Goal: Task Accomplishment & Management: Complete application form

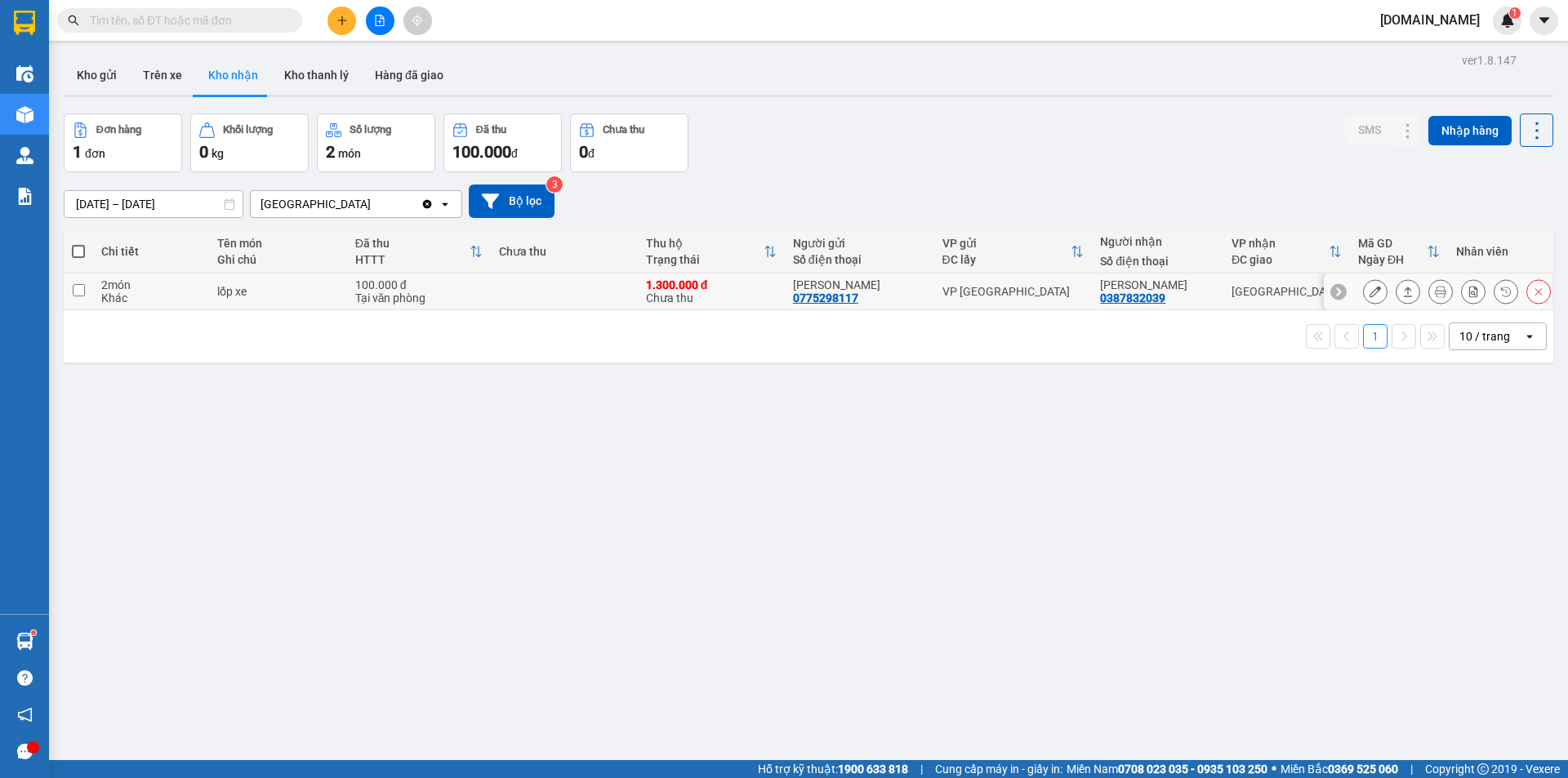
click at [73, 292] on input "checkbox" at bounding box center [78, 289] width 12 height 12
checkbox input "true"
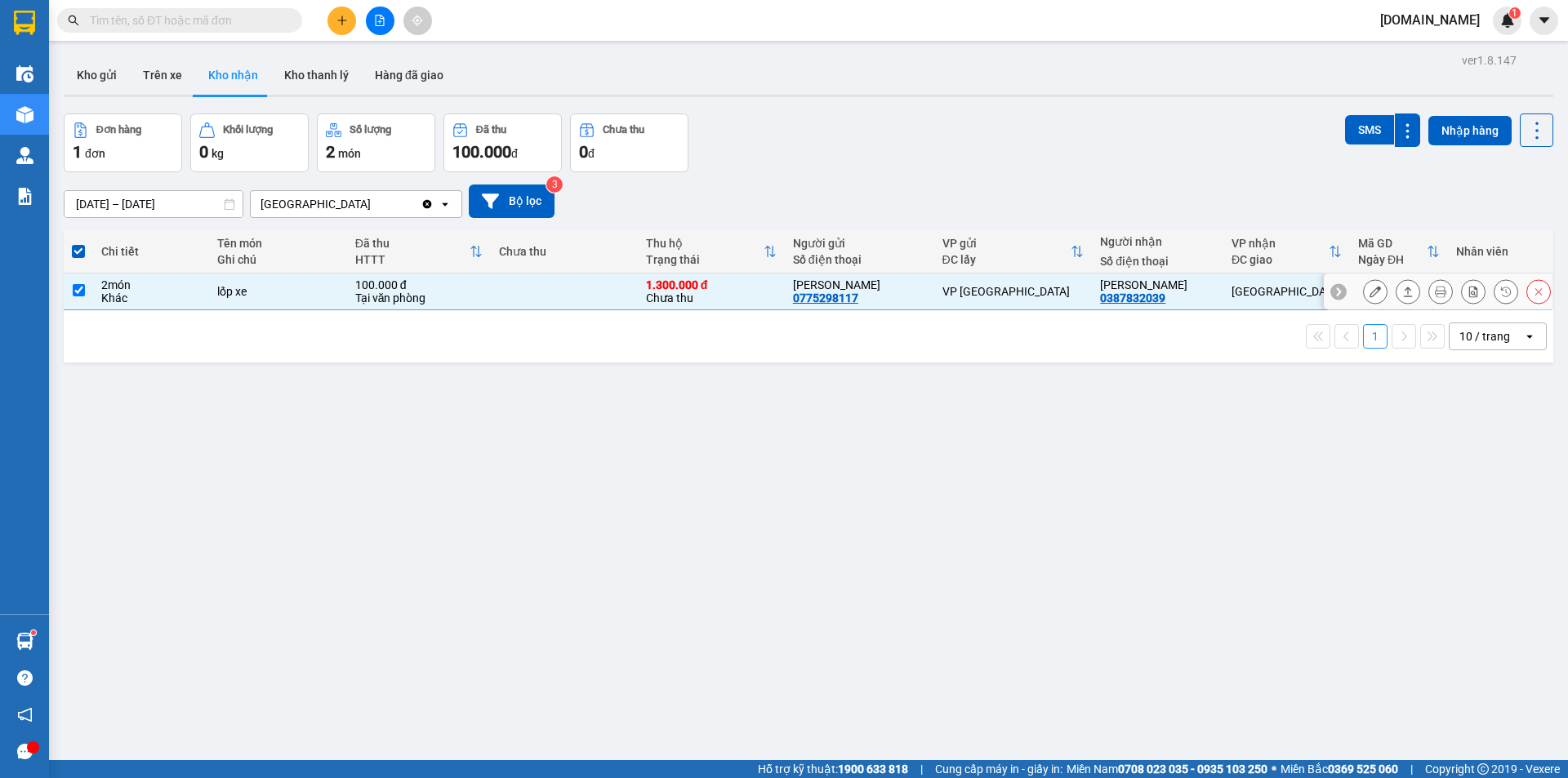
click at [1370, 287] on button at bounding box center [1375, 291] width 23 height 29
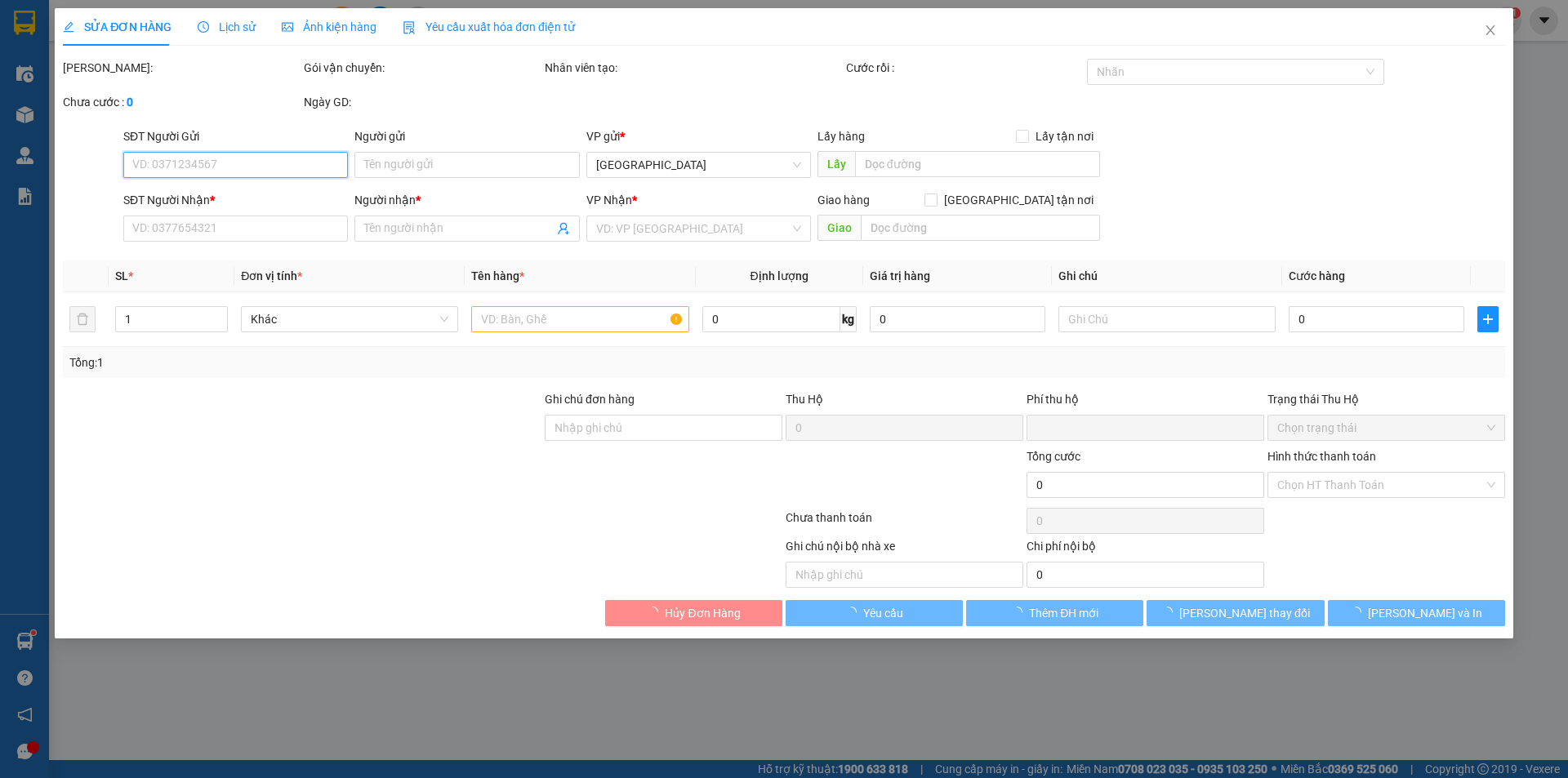
type input "0775298117"
type input "[PERSON_NAME]"
type input "0387832039"
type input "[PERSON_NAME]"
type input "100.000"
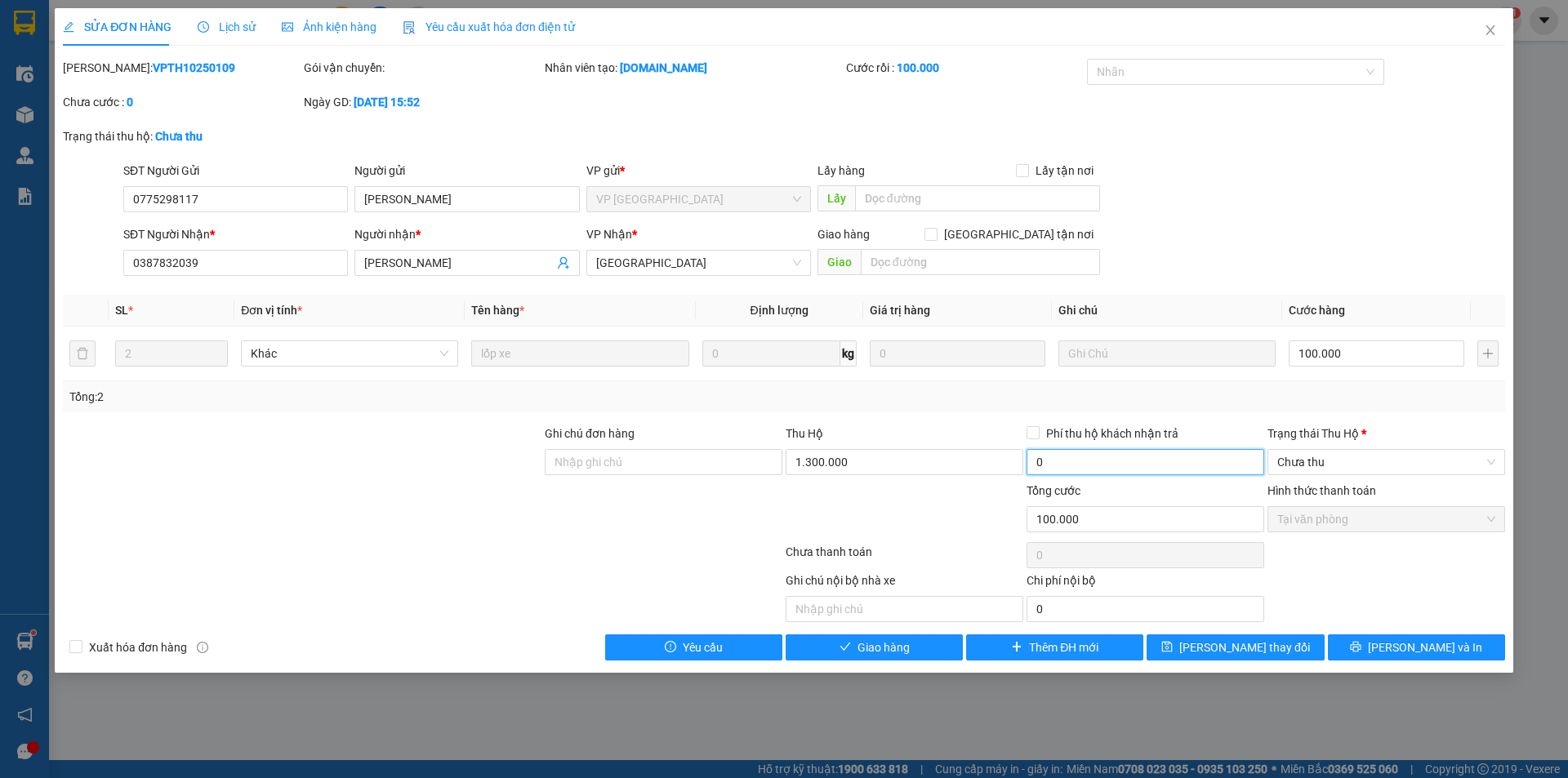
click at [1064, 463] on input "0" at bounding box center [1144, 462] width 237 height 26
click at [1066, 463] on input "0" at bounding box center [1144, 462] width 237 height 26
type input "0"
click at [895, 457] on input "1.300.000" at bounding box center [904, 462] width 237 height 26
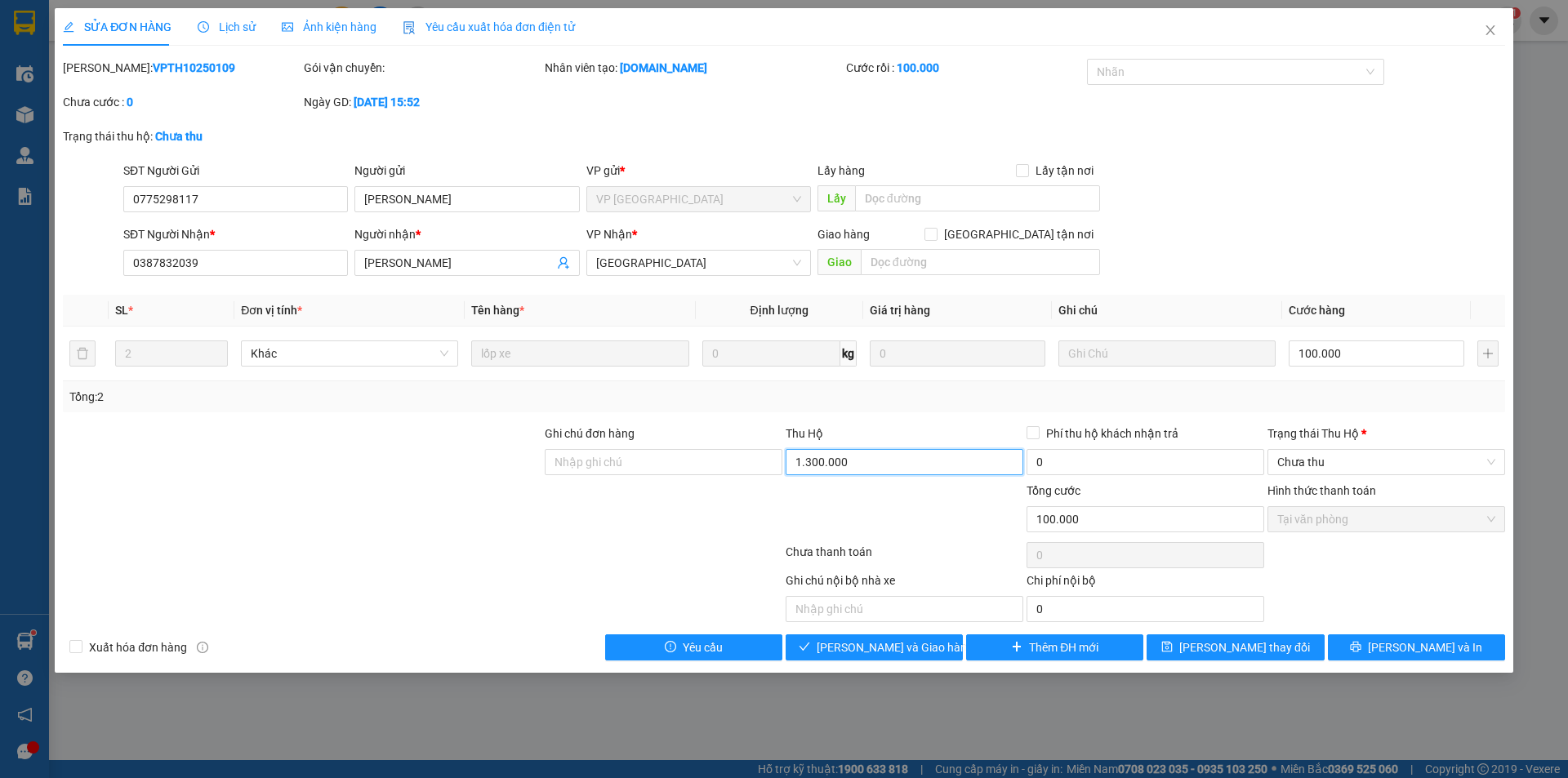
click at [895, 457] on input "1.300.000" at bounding box center [904, 462] width 237 height 26
click at [1129, 463] on input "0" at bounding box center [1144, 462] width 237 height 26
click at [1339, 457] on span "Chưa thu" at bounding box center [1386, 462] width 218 height 24
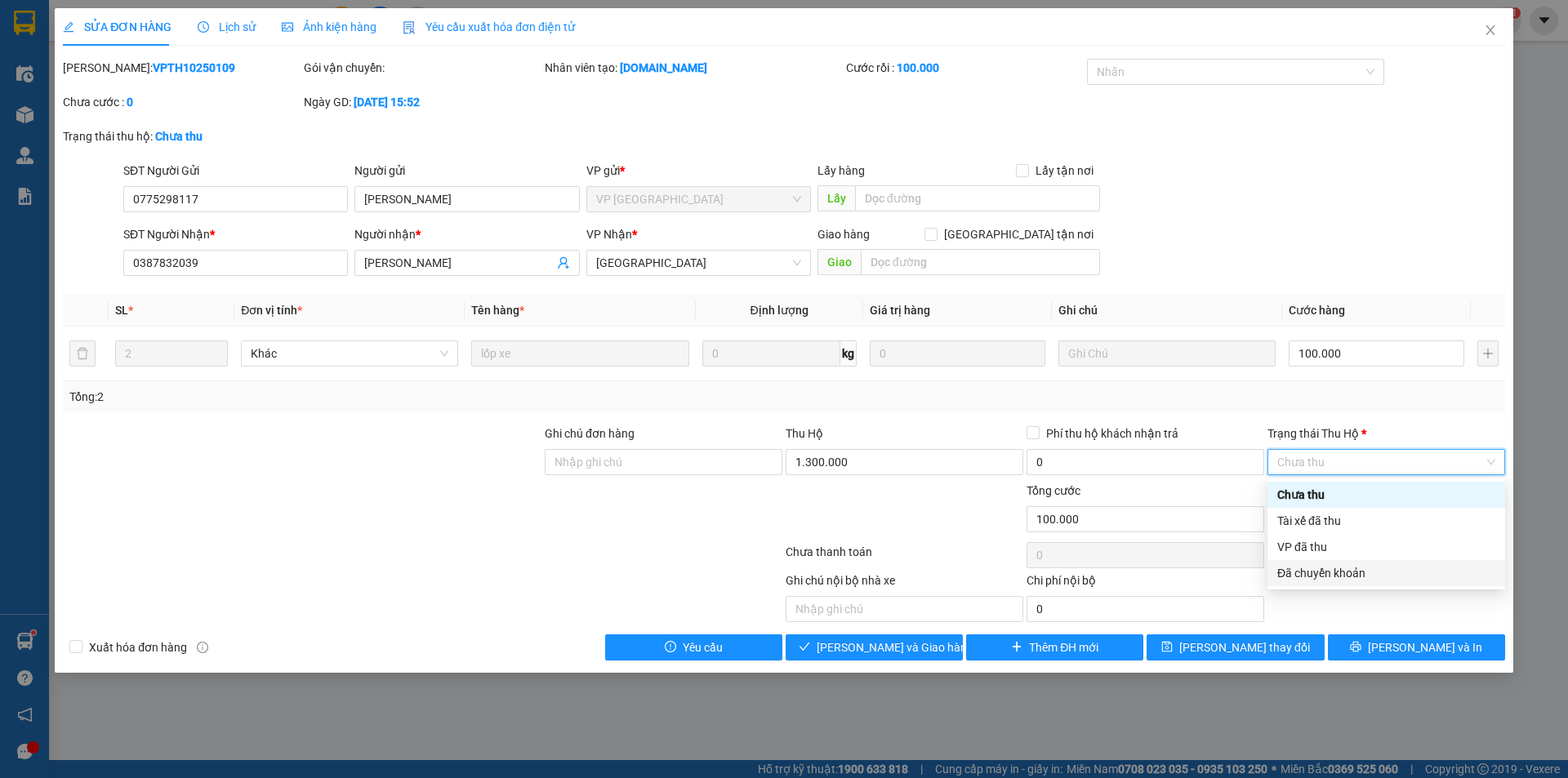
click at [1330, 578] on div "Đã chuyển khoản" at bounding box center [1386, 572] width 218 height 18
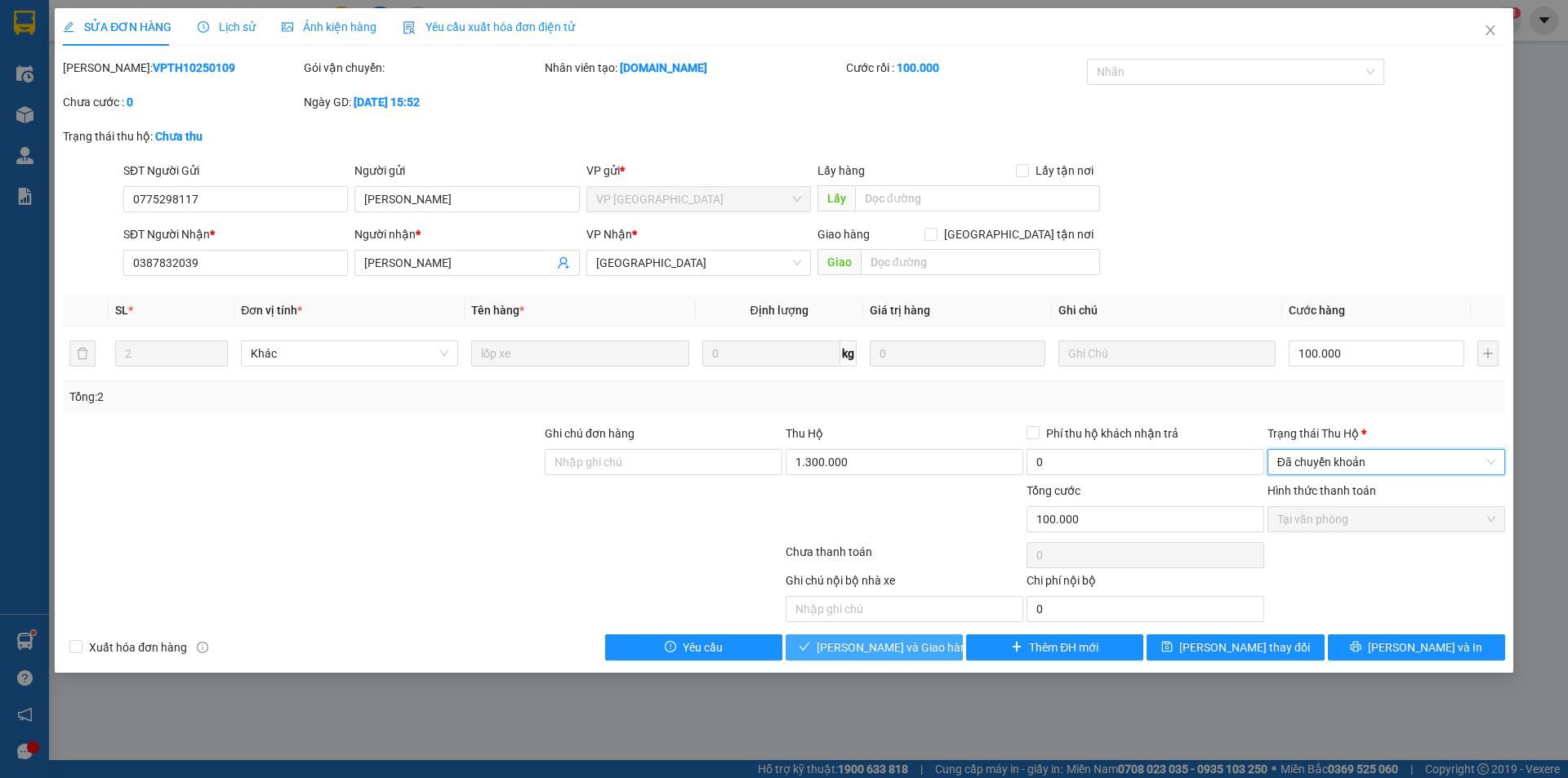
click at [892, 650] on span "[PERSON_NAME] và Giao hàng" at bounding box center [895, 647] width 156 height 18
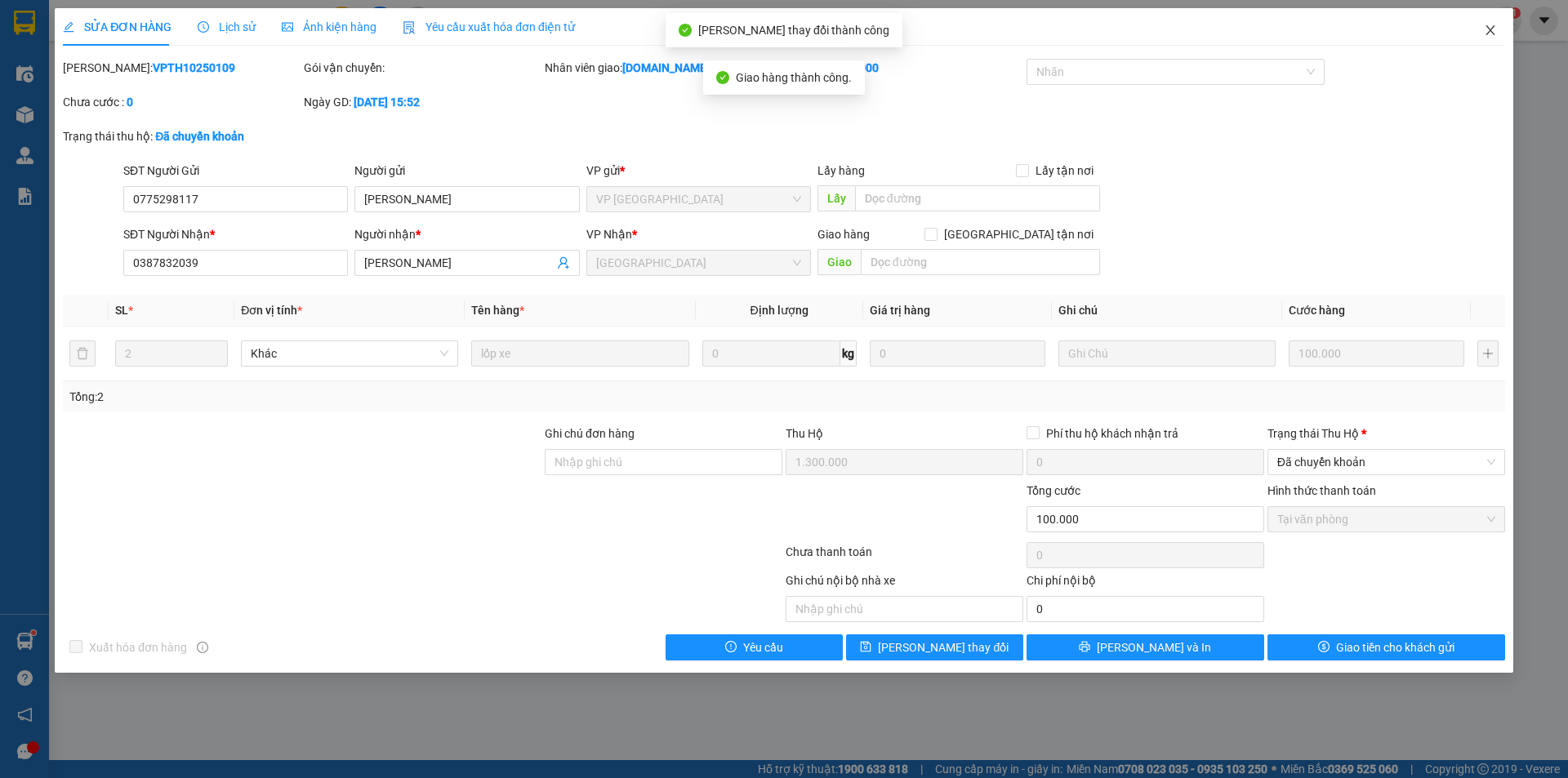
click at [1488, 34] on icon "close" at bounding box center [1490, 30] width 9 height 10
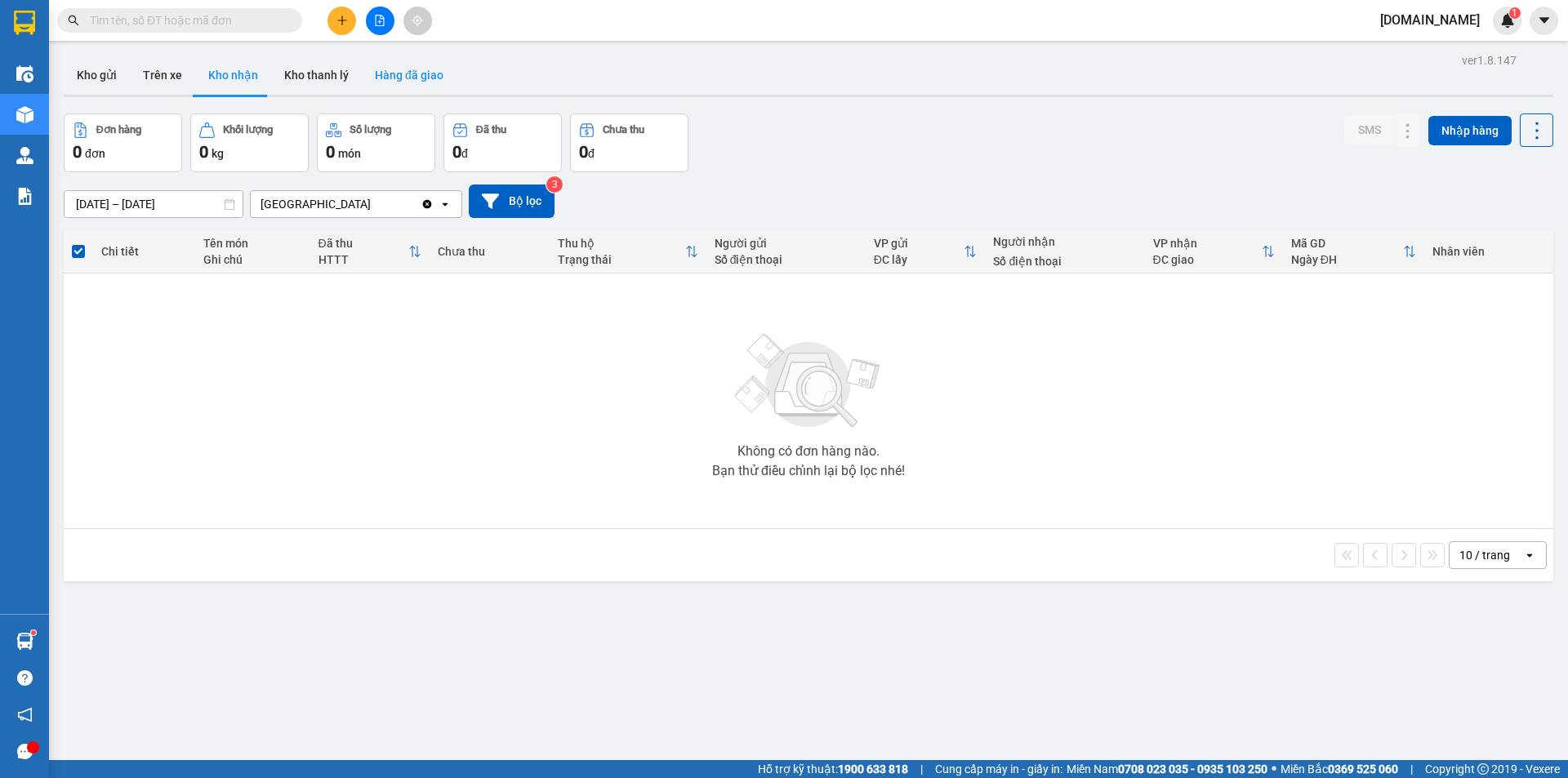
click at [384, 76] on button "Hàng đã giao" at bounding box center [410, 75] width 95 height 39
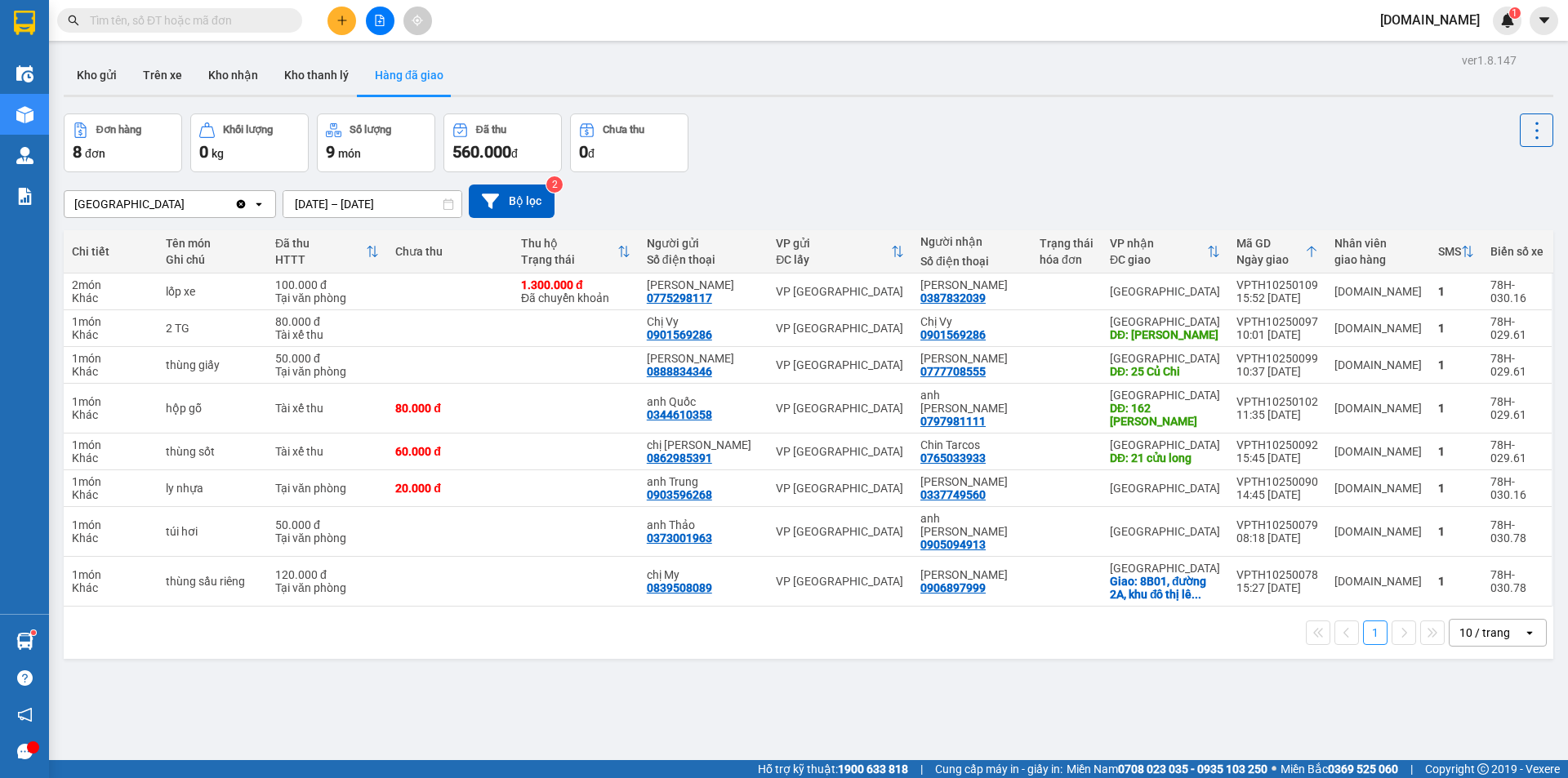
click at [156, 619] on div "1 10 / trang open" at bounding box center [808, 633] width 1477 height 28
click at [163, 71] on button "Trên xe" at bounding box center [162, 75] width 65 height 39
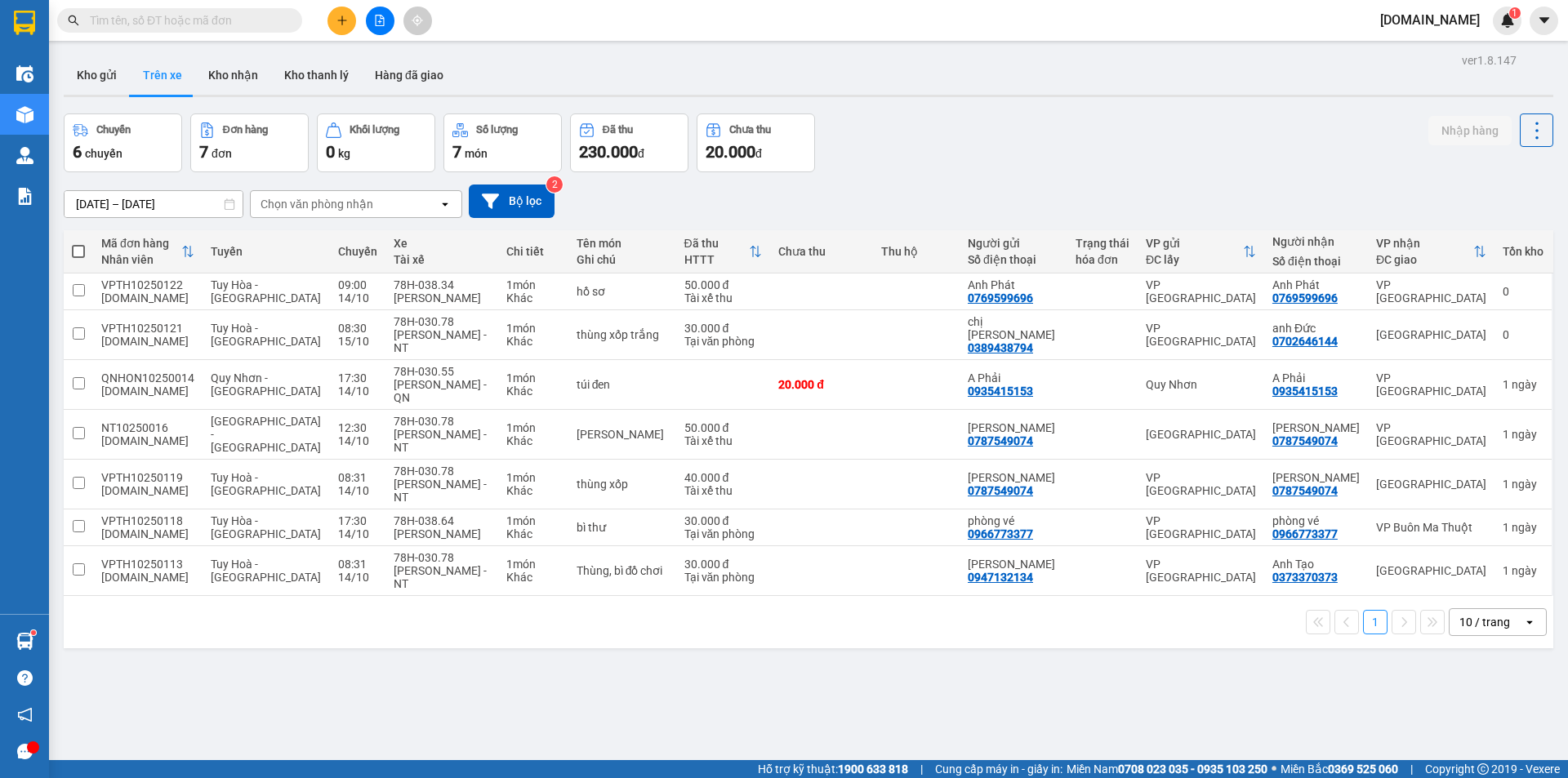
click at [318, 197] on div "Chọn văn phòng nhận" at bounding box center [345, 204] width 188 height 26
click at [318, 263] on span "[GEOGRAPHIC_DATA]" at bounding box center [321, 268] width 117 height 17
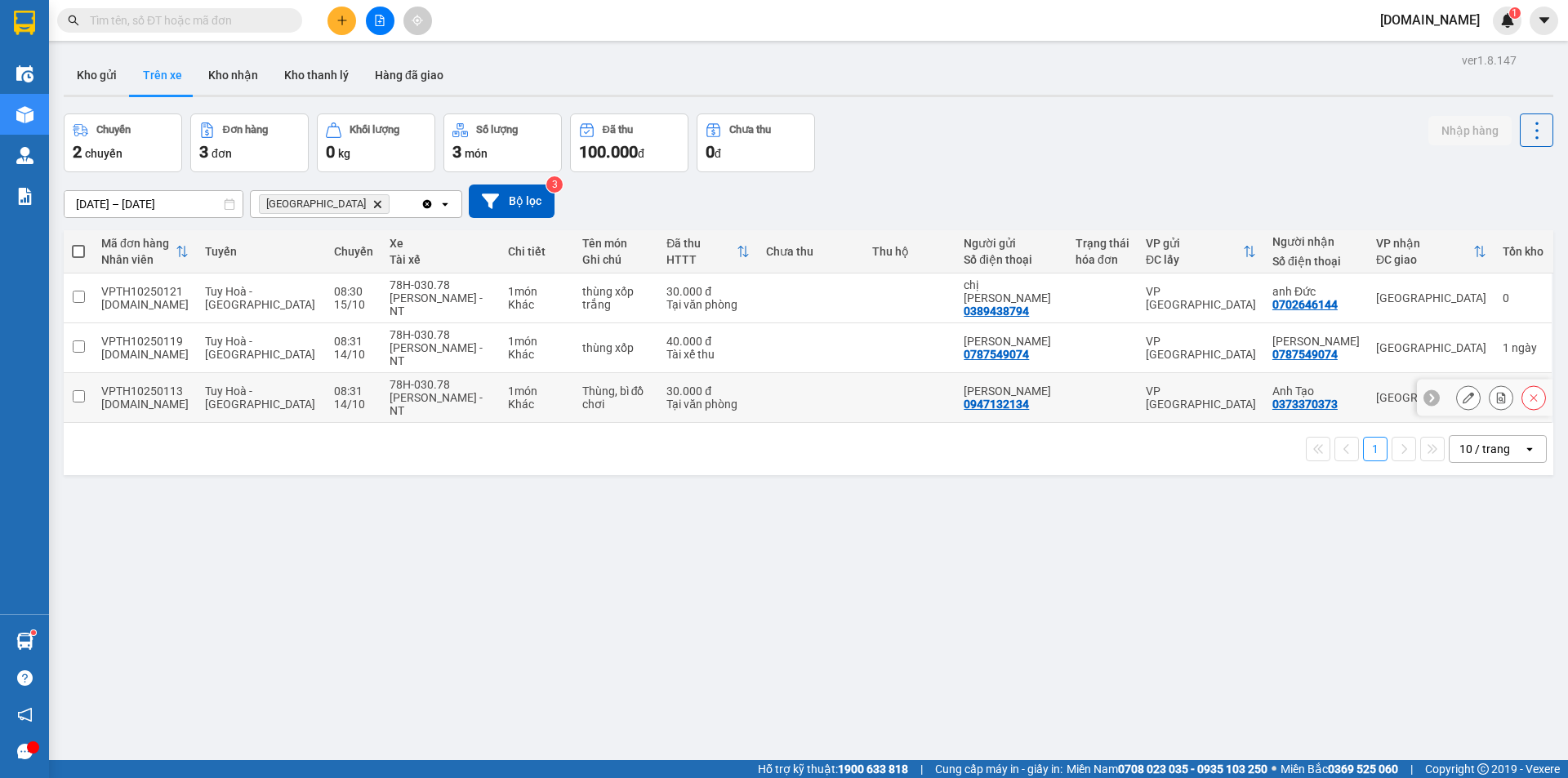
click at [77, 397] on input "checkbox" at bounding box center [78, 396] width 12 height 12
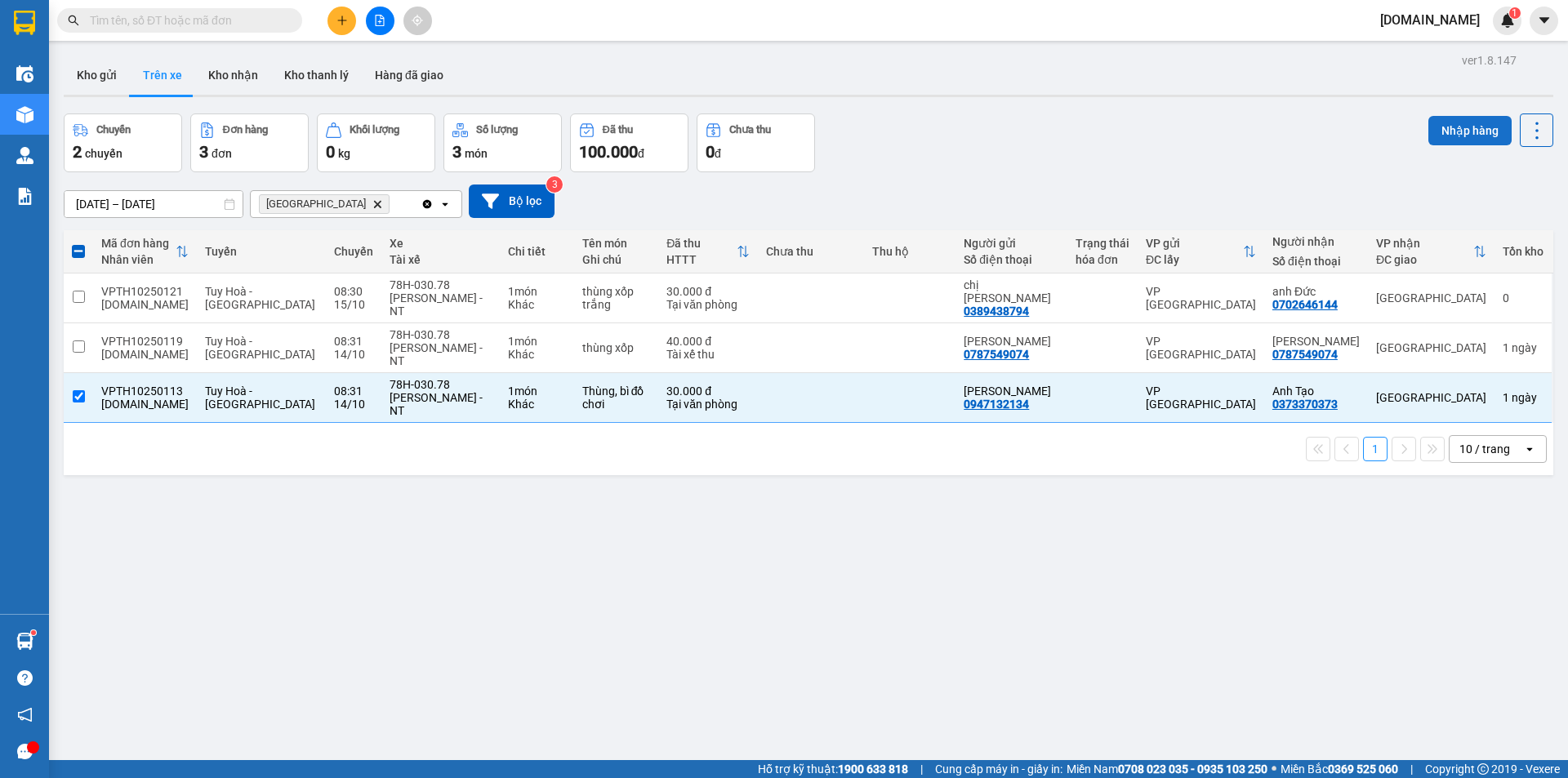
click at [1456, 140] on button "Nhập hàng" at bounding box center [1469, 131] width 83 height 30
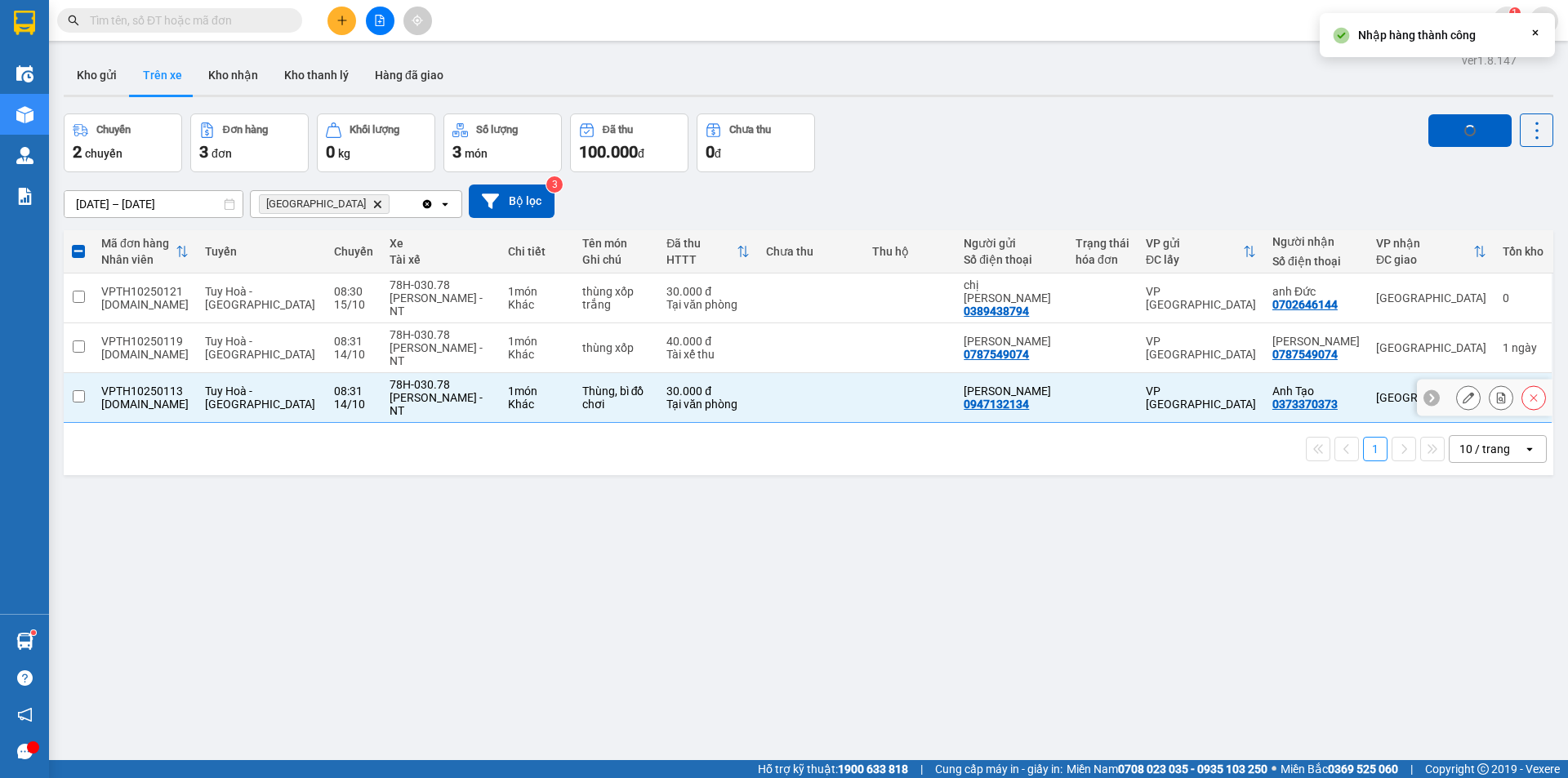
checkbox input "false"
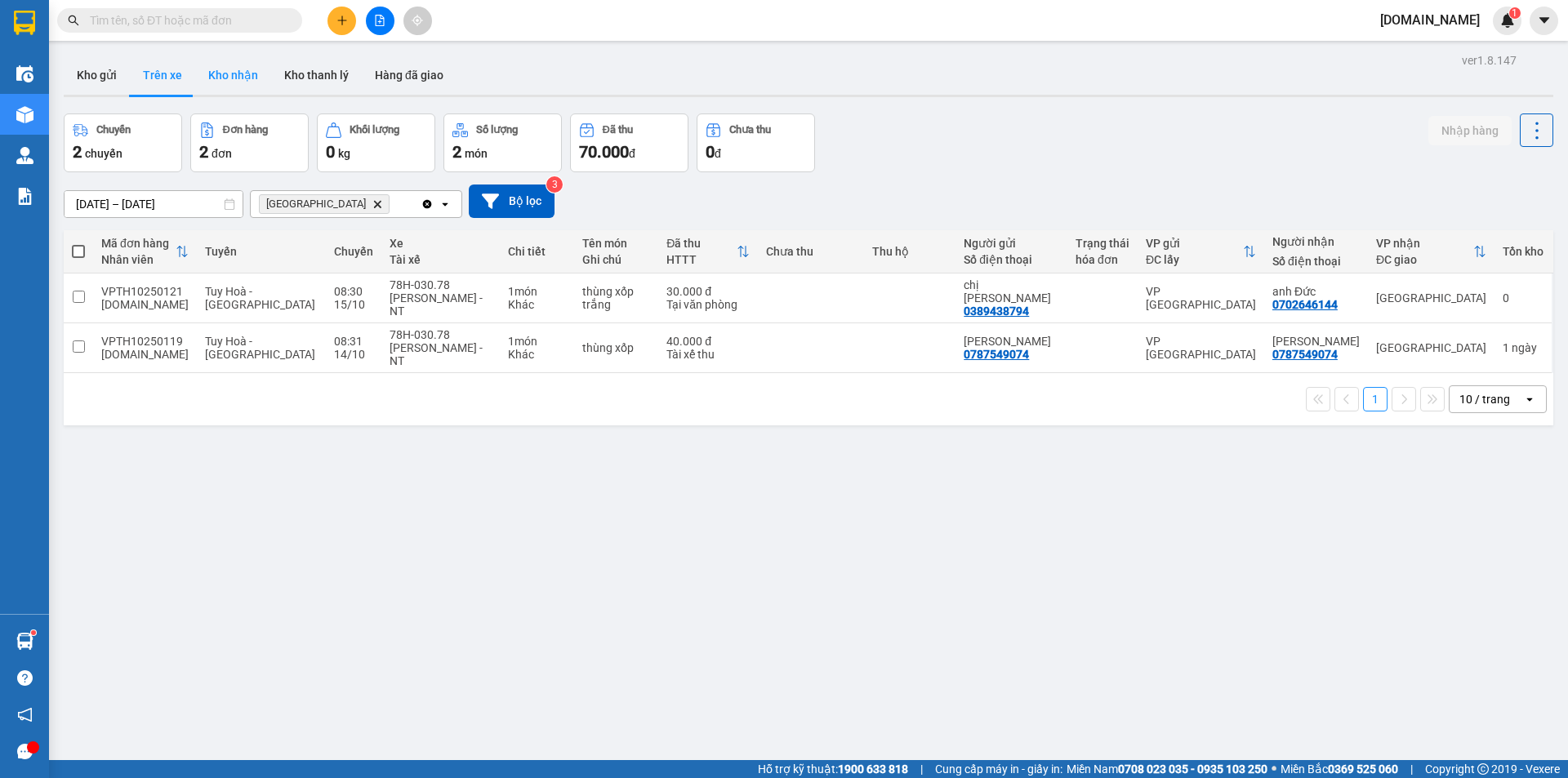
click at [230, 74] on button "Kho nhận" at bounding box center [234, 75] width 76 height 39
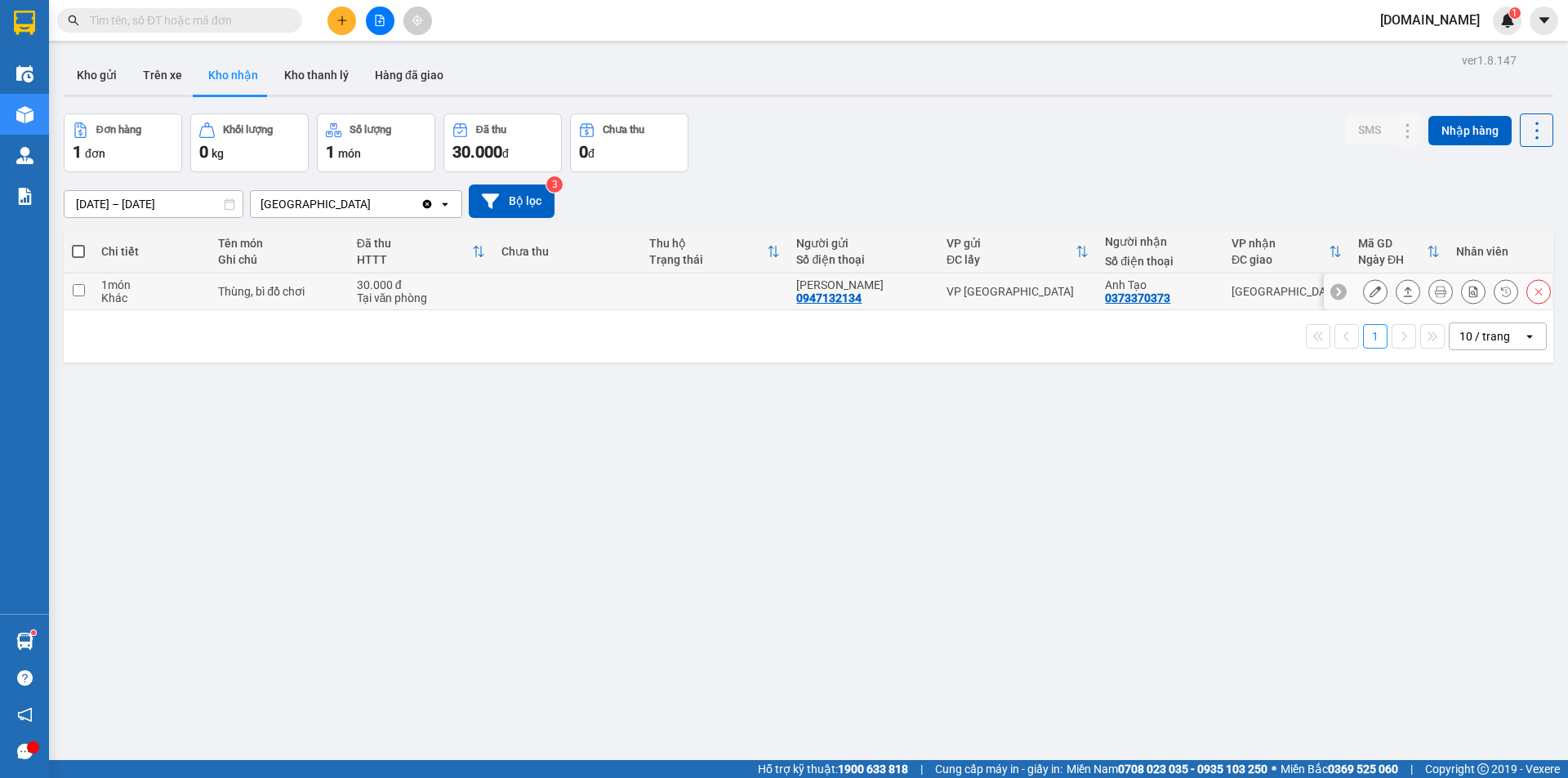
click at [70, 289] on td at bounding box center [78, 291] width 30 height 36
checkbox input "true"
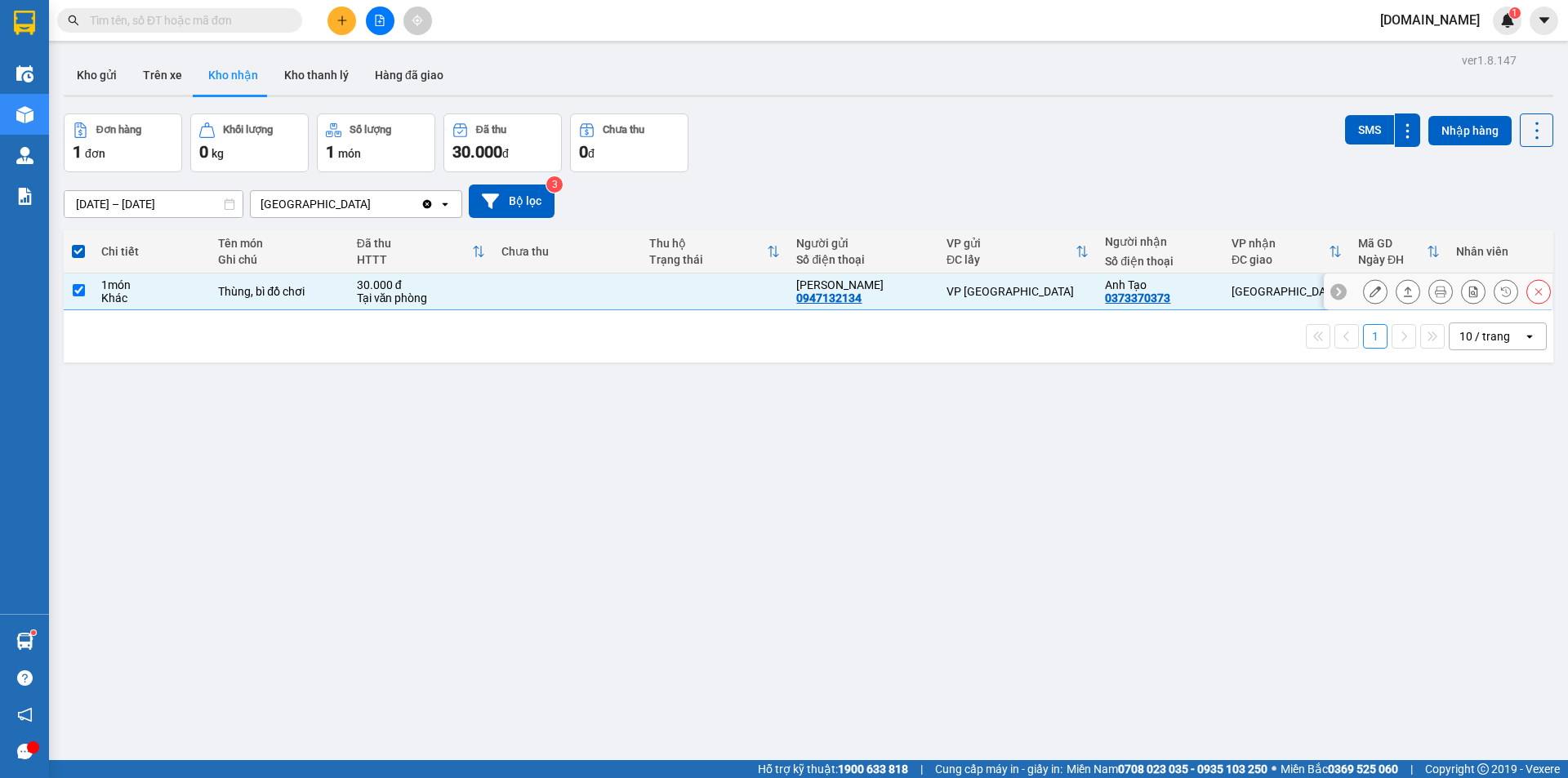
click at [1370, 294] on icon at bounding box center [1375, 291] width 11 height 11
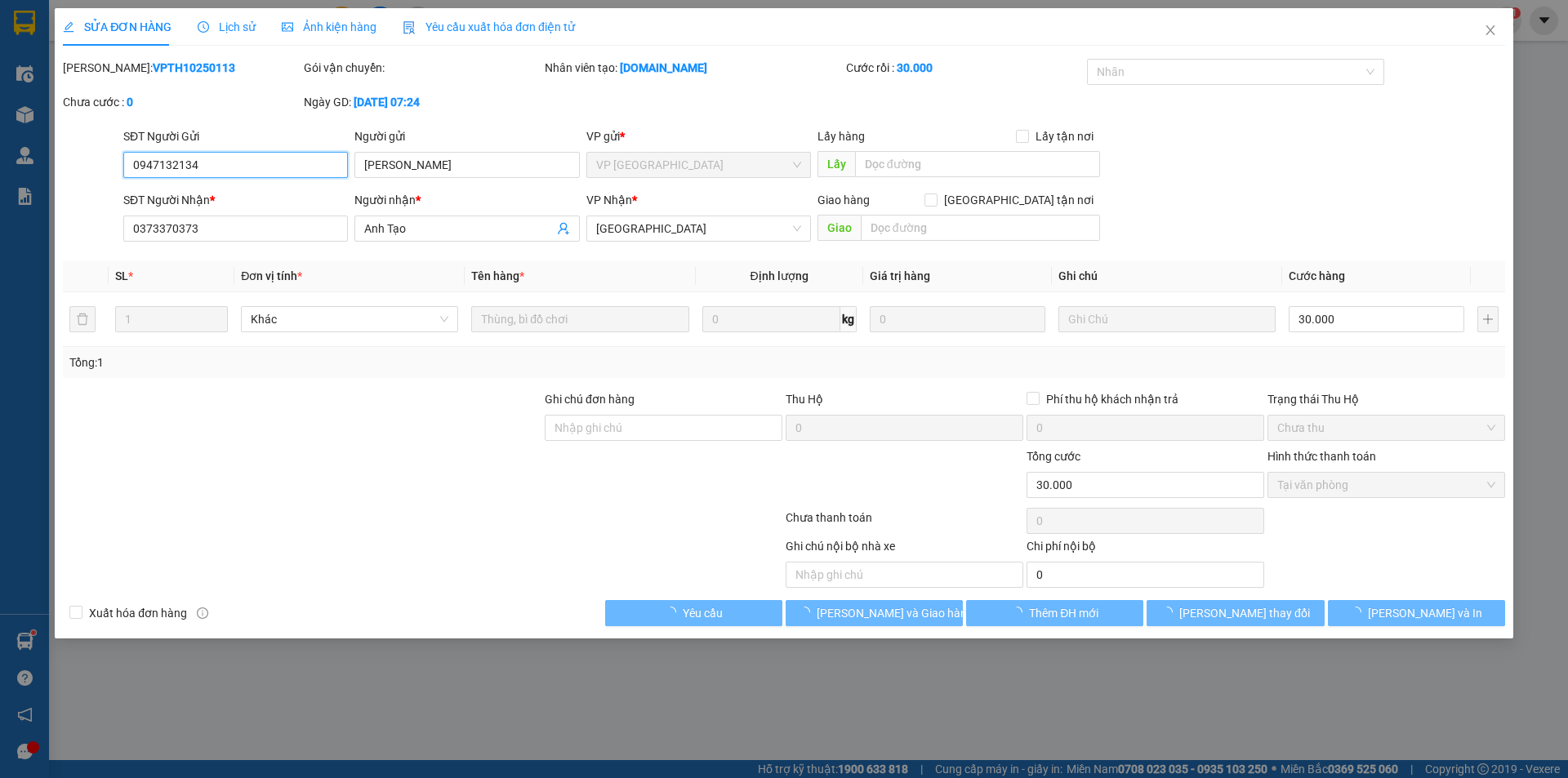
type input "0947132134"
type input "[PERSON_NAME]"
type input "0373370373"
type input "Anh Tạo"
type input "0"
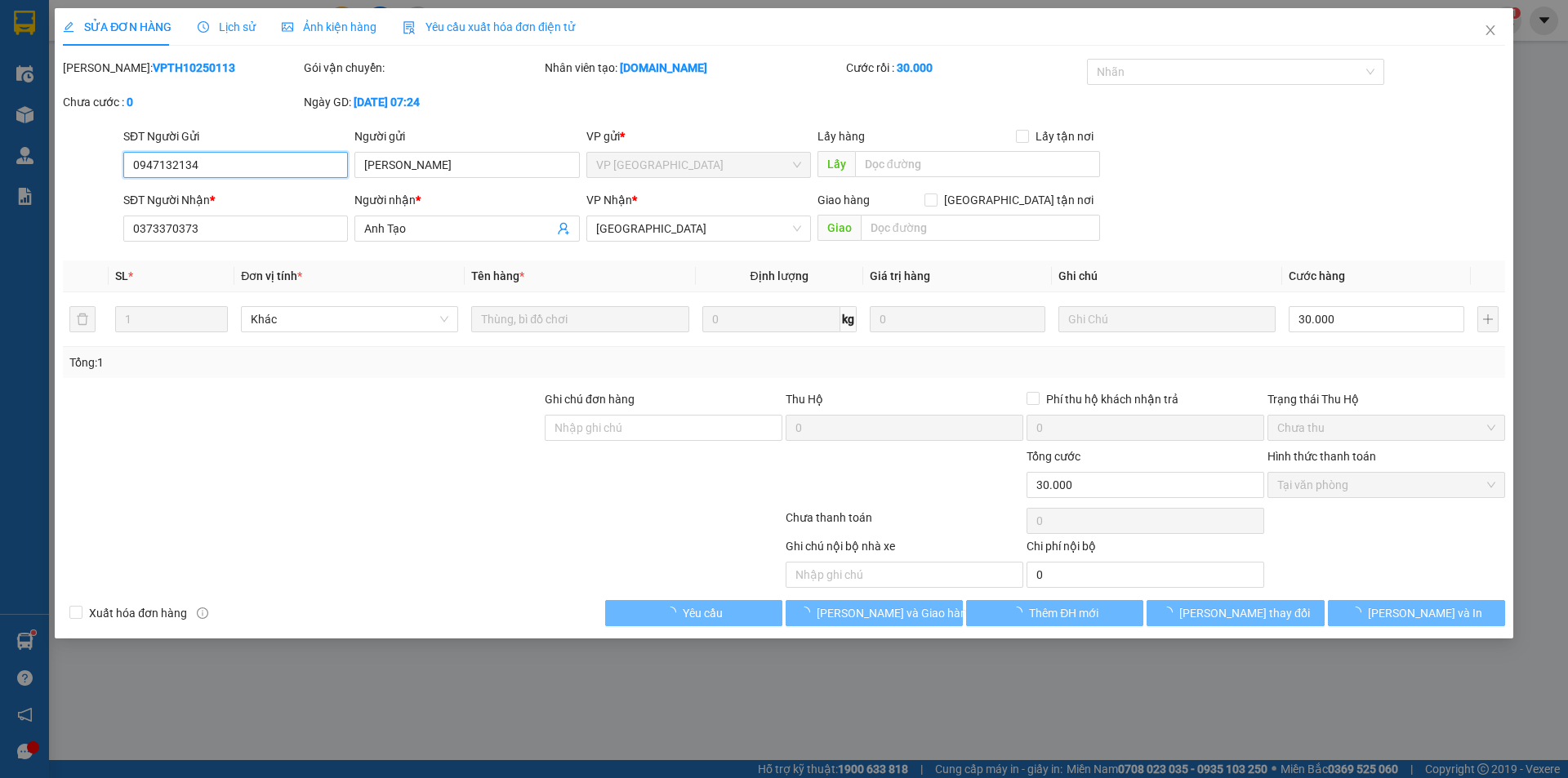
type input "30.000"
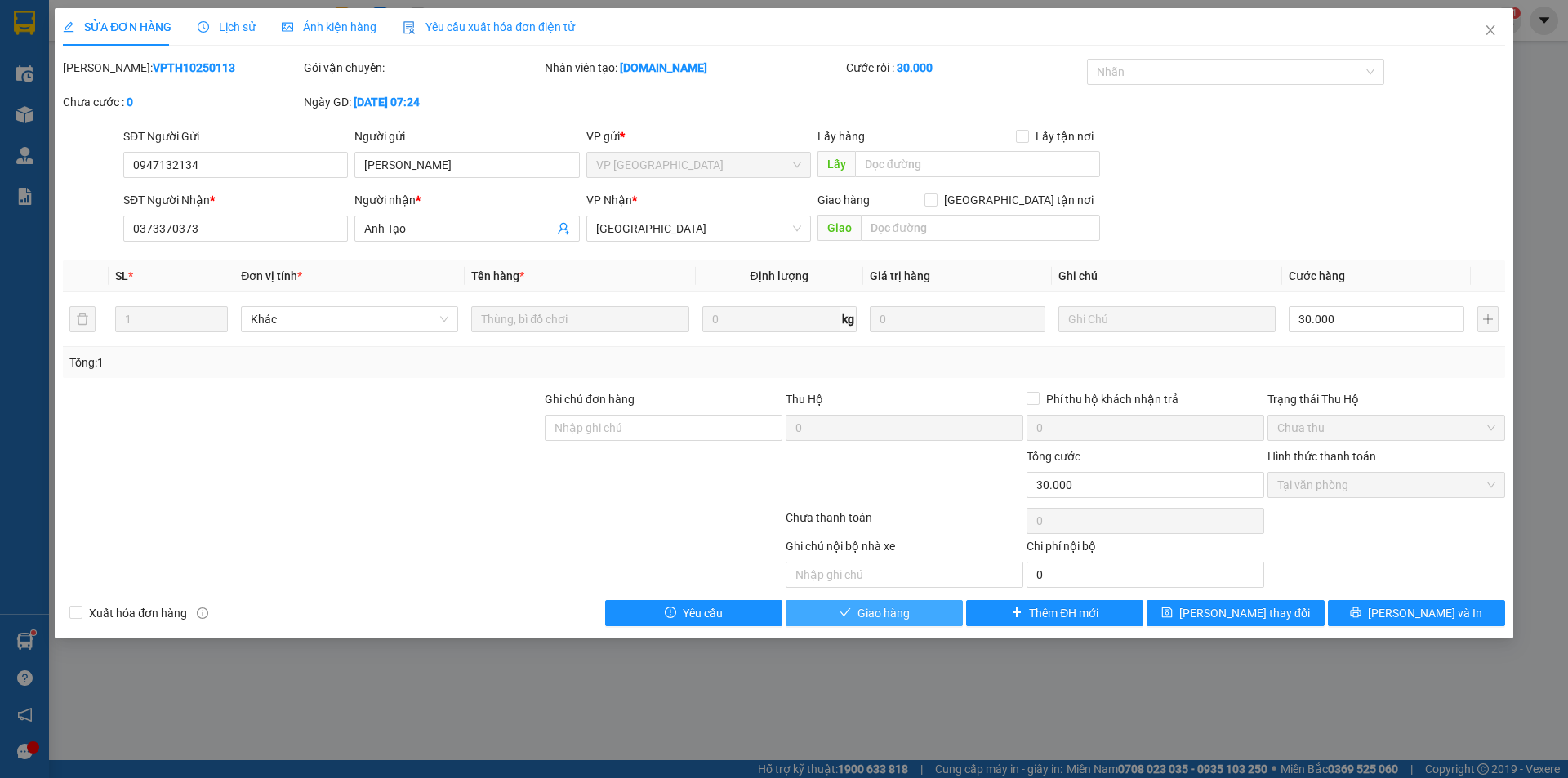
click at [875, 613] on span "Giao hàng" at bounding box center [884, 612] width 52 height 18
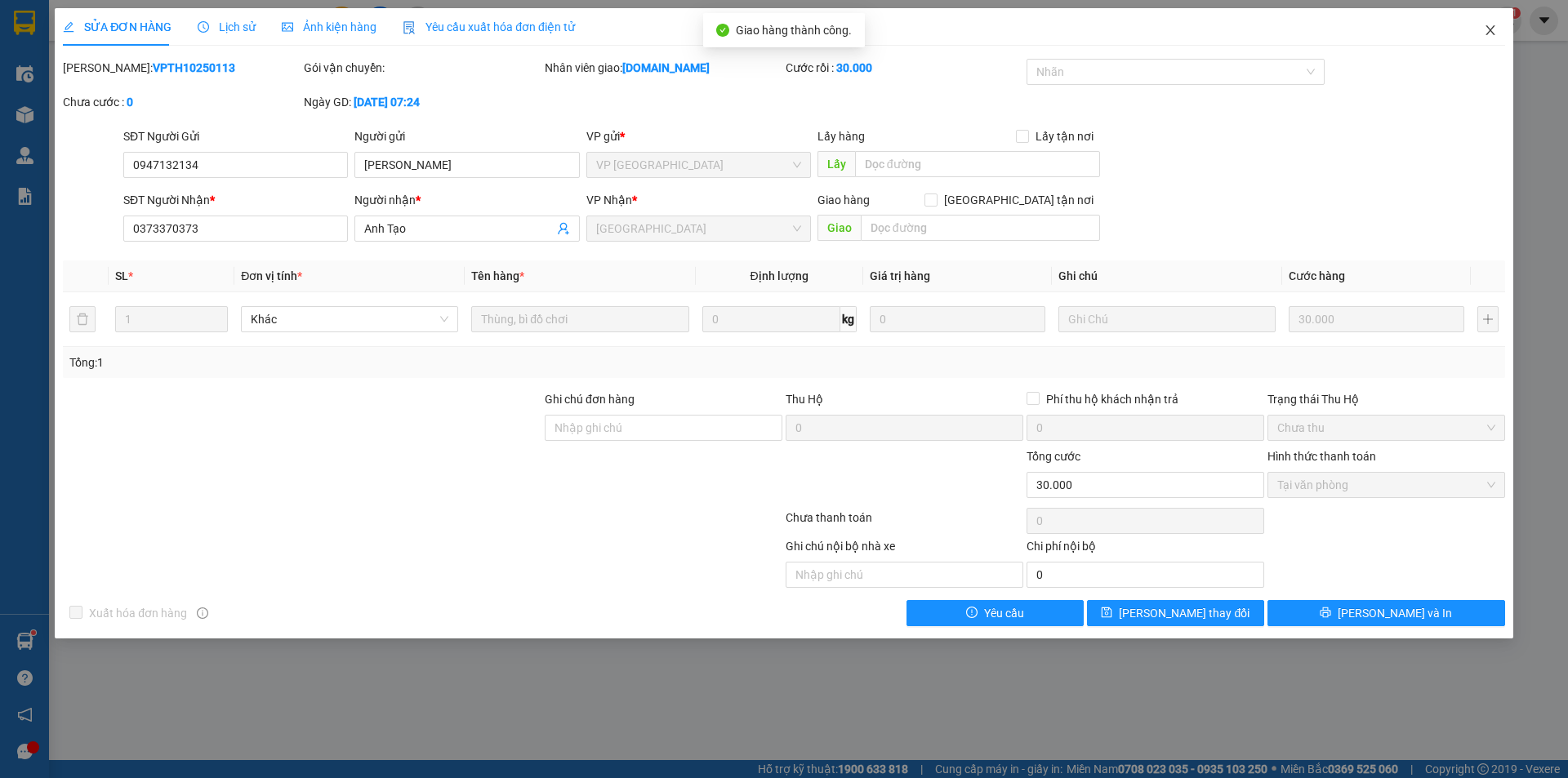
click at [1492, 32] on icon "close" at bounding box center [1491, 30] width 13 height 13
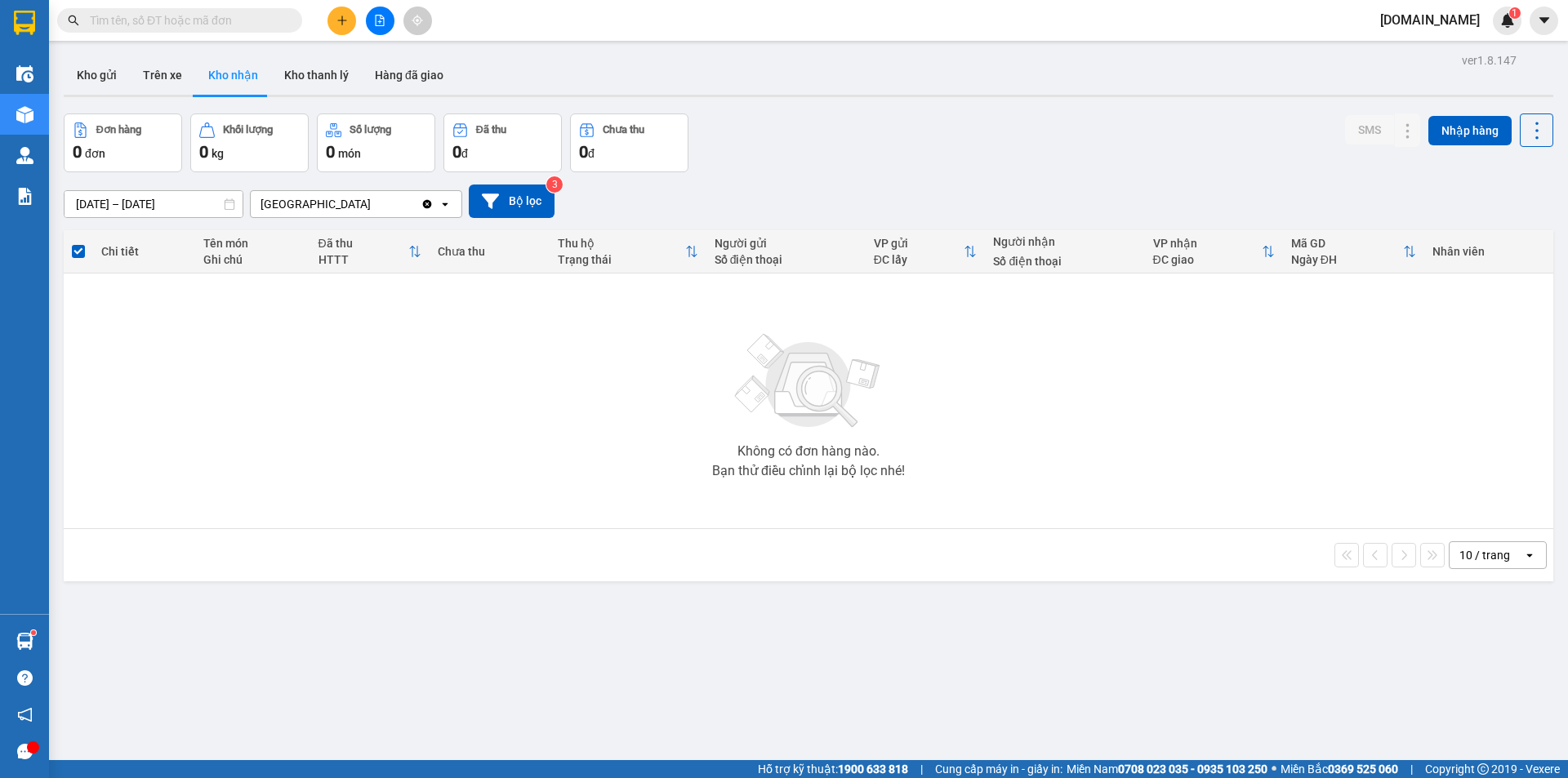
drag, startPoint x: 169, startPoint y: 78, endPoint x: 146, endPoint y: 10, distance: 71.8
click at [165, 70] on button "Trên xe" at bounding box center [162, 75] width 65 height 39
